Goal: Task Accomplishment & Management: Use online tool/utility

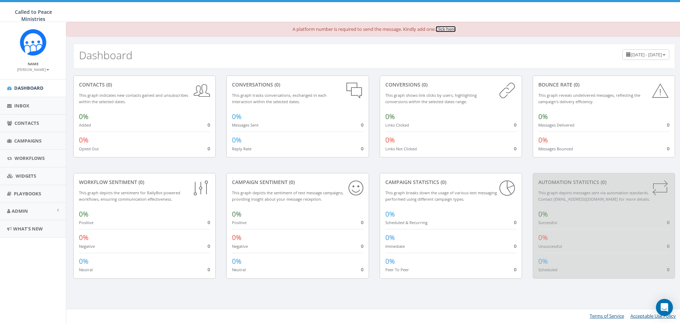
click at [447, 28] on link "Click here" at bounding box center [446, 29] width 20 height 6
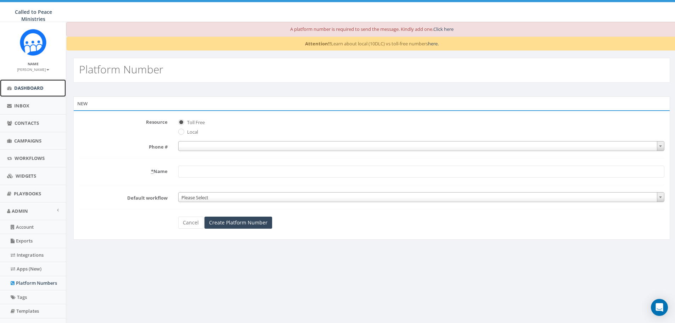
click at [29, 88] on span "Dashboard" at bounding box center [28, 88] width 29 height 6
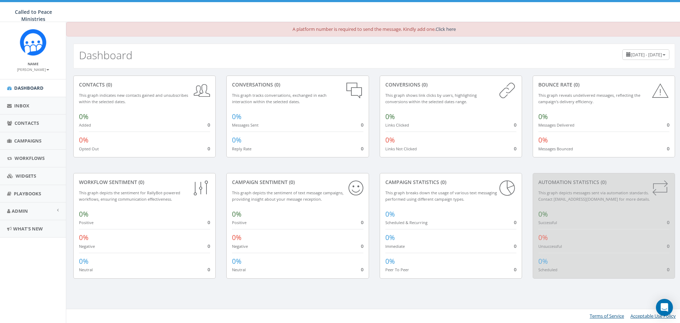
click at [44, 68] on small "[PERSON_NAME]" at bounding box center [33, 69] width 32 height 5
click at [33, 140] on span "Campaigns" at bounding box center [27, 140] width 27 height 6
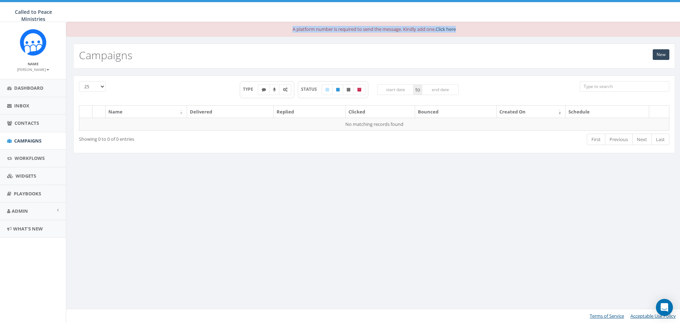
drag, startPoint x: 278, startPoint y: 28, endPoint x: 461, endPoint y: 29, distance: 182.7
click at [461, 29] on div "A platform number is required to send the message. Kindly add one. Click here" at bounding box center [374, 29] width 616 height 15
copy div "A platform number is required to send the message. Kindly add one. Click here"
